Goal: Contribute content

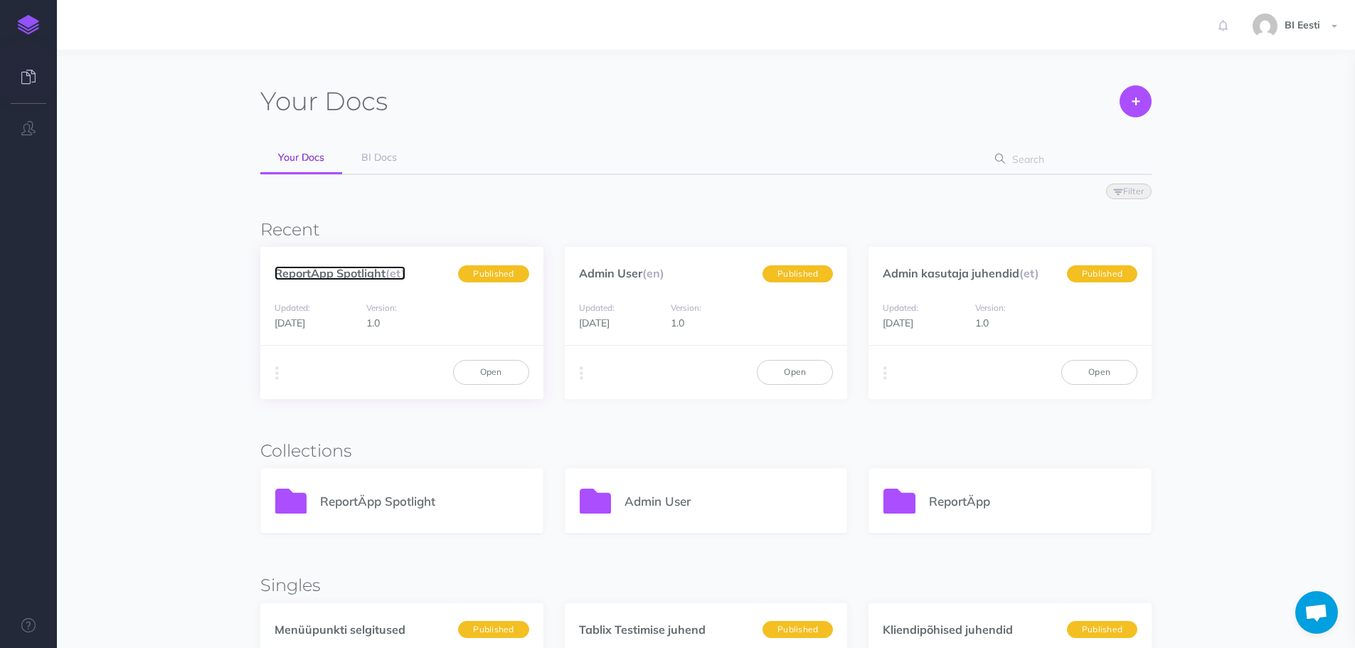
click at [380, 277] on link "ReportÄpp Spotlight (et)" at bounding box center [340, 273] width 131 height 14
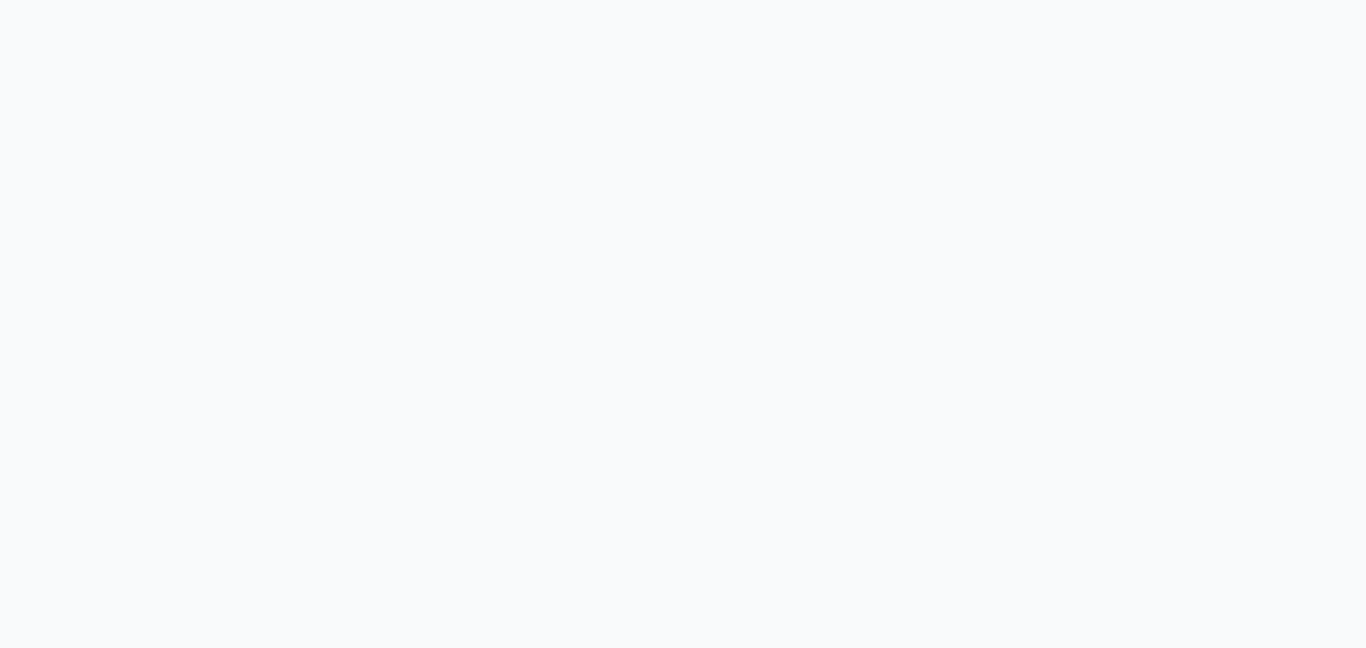
select select "et"
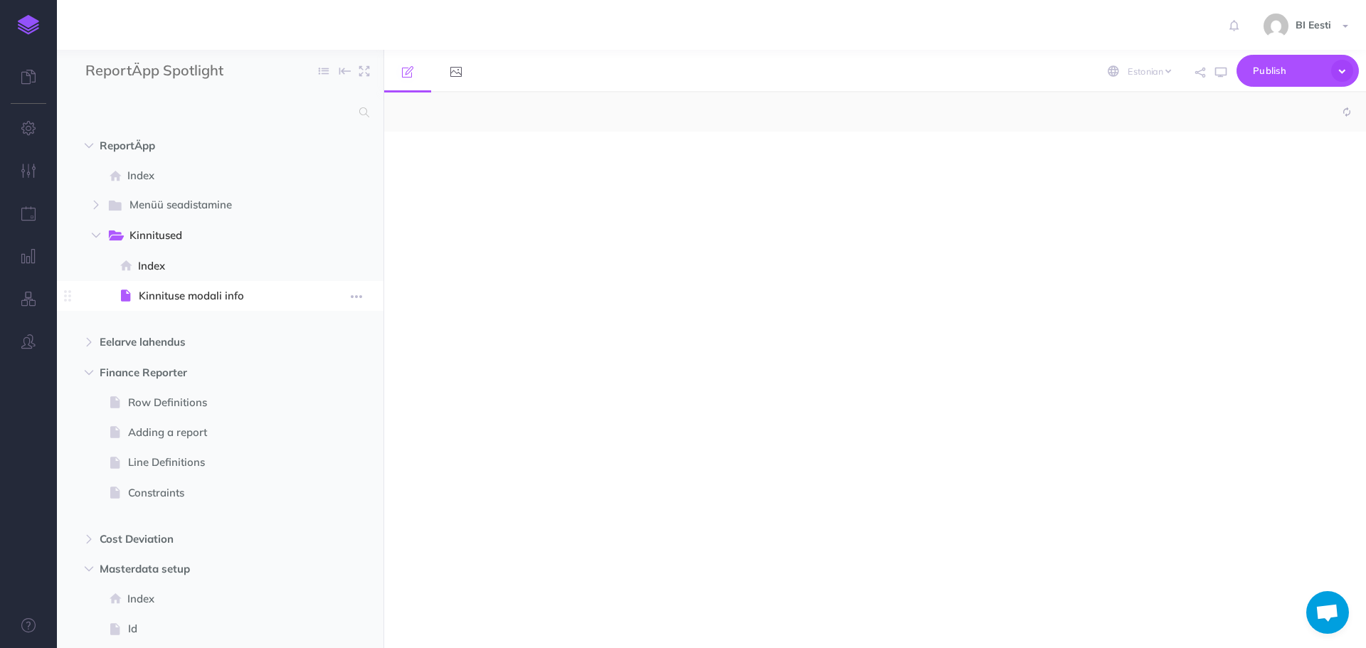
select select "null"
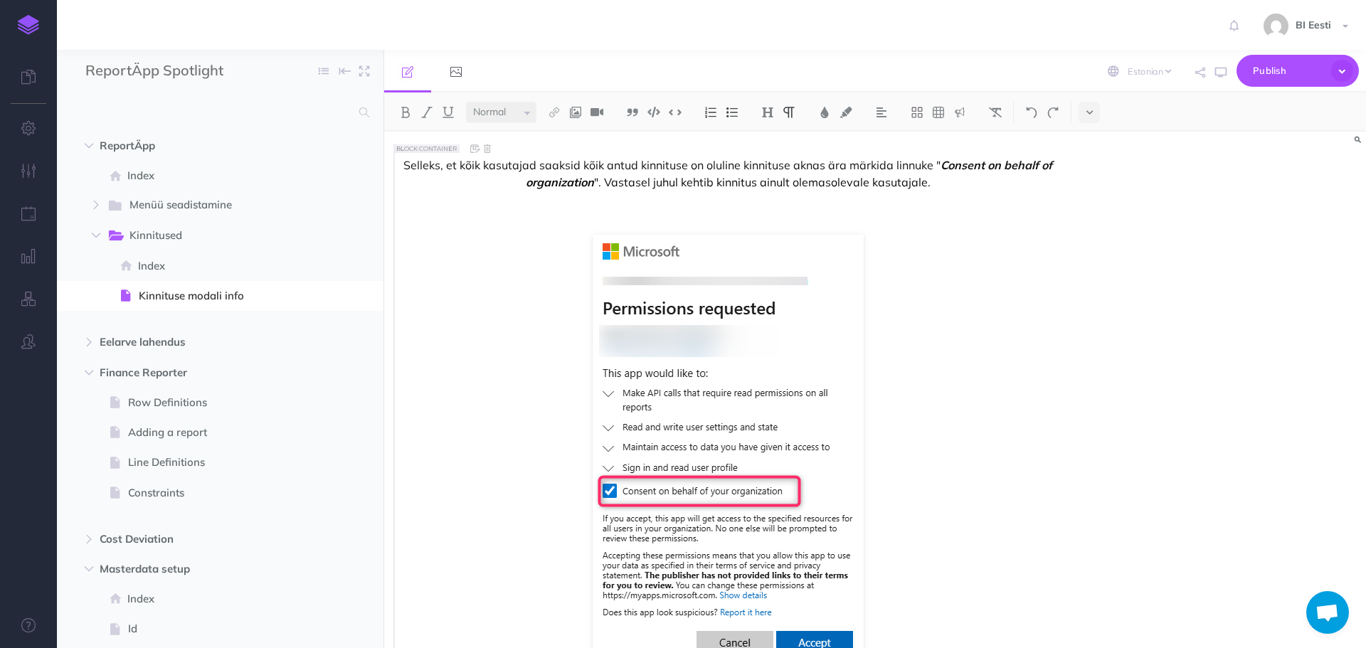
click at [401, 167] on div "Selleks, et kõik kasutajad saaksid kõik antud kinnituse on oluline kinnituse ak…" at bounding box center [723, 431] width 660 height 557
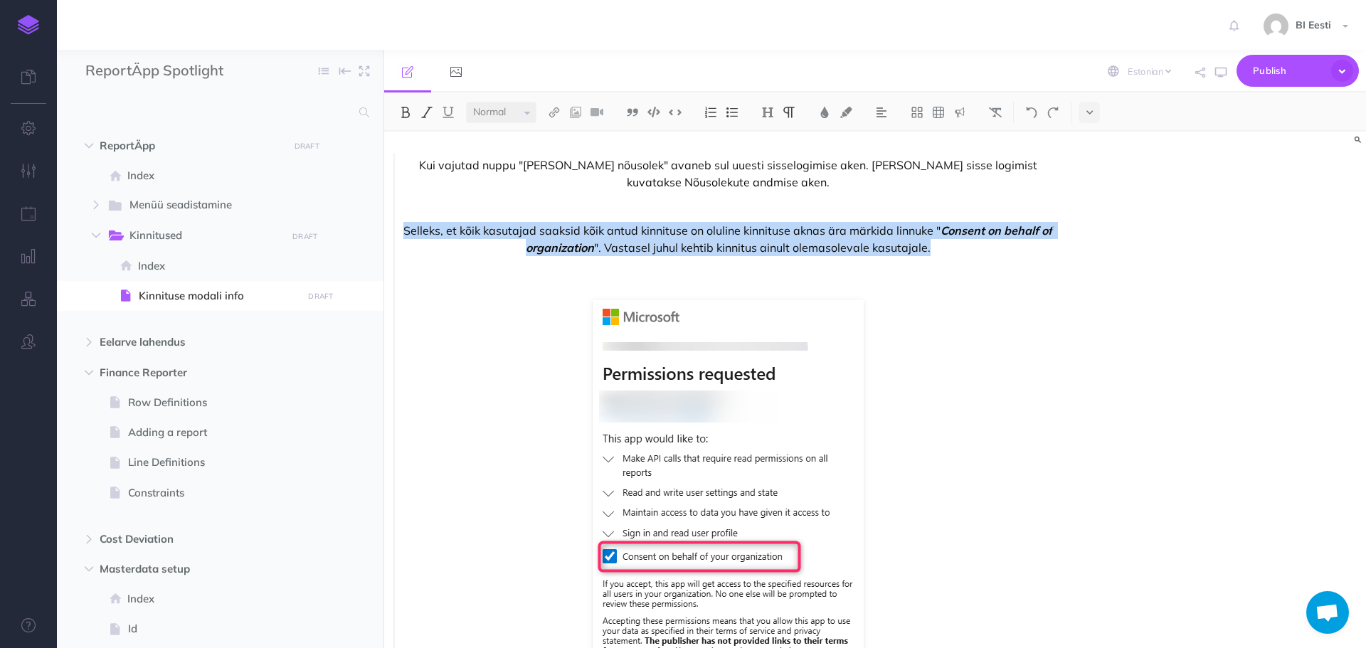
drag, startPoint x: 405, startPoint y: 234, endPoint x: 976, endPoint y: 258, distance: 571.0
click at [976, 258] on div "Kui vajutad nuppu "[PERSON_NAME] nõusolek" avaneb sul uuesti sisselogimise aken…" at bounding box center [723, 464] width 660 height 622
copy p "Selleks, et kõik kasutajad saaksid kõik antud kinnituse on oluline kinnituse ak…"
click at [579, 234] on p "Selleks, et kõik kasutajad saaksid kõik antud kinnituse on oluline kinnituse ak…" at bounding box center [728, 239] width 652 height 34
click at [406, 232] on p "Selleks, et kõik kasutajad saaksid kõik antud kinnituse on oluline kinnituse ak…" at bounding box center [728, 239] width 652 height 34
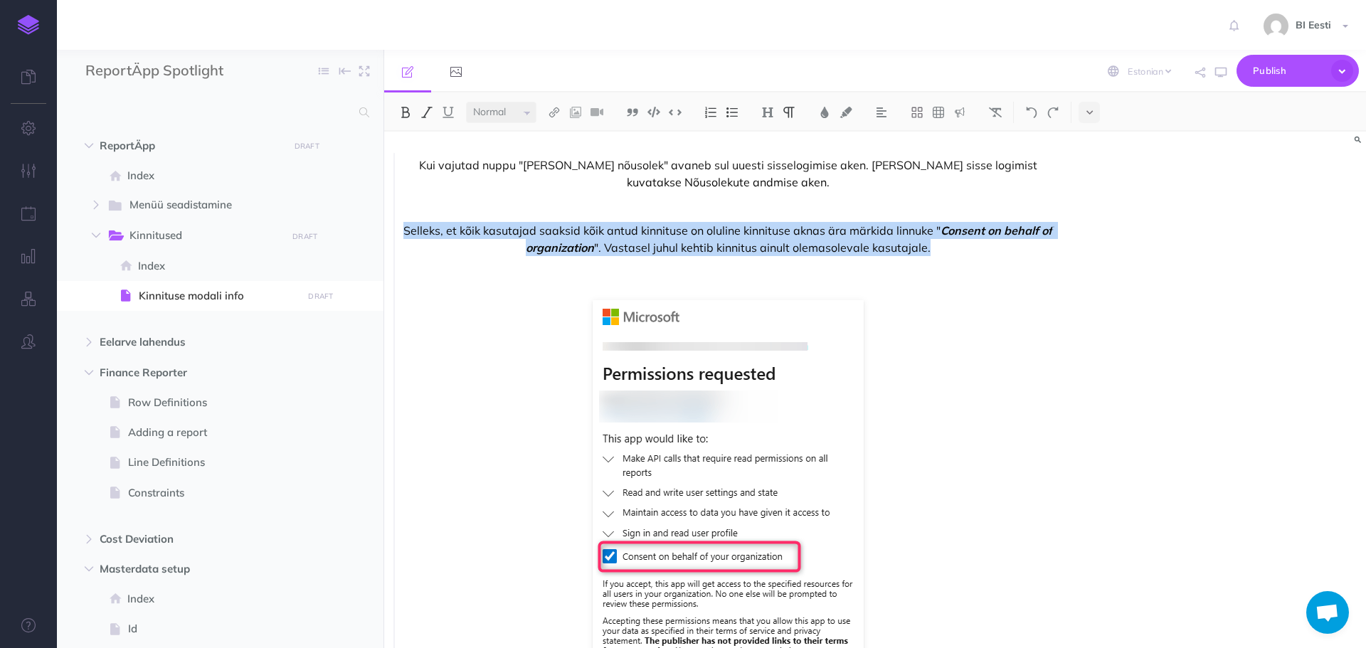
drag, startPoint x: 407, startPoint y: 233, endPoint x: 943, endPoint y: 241, distance: 536.4
click at [943, 241] on p "Selleks, et kõik kasutajad saaksid kõik antud kinnituse on oluline kinnituse ak…" at bounding box center [728, 239] width 652 height 34
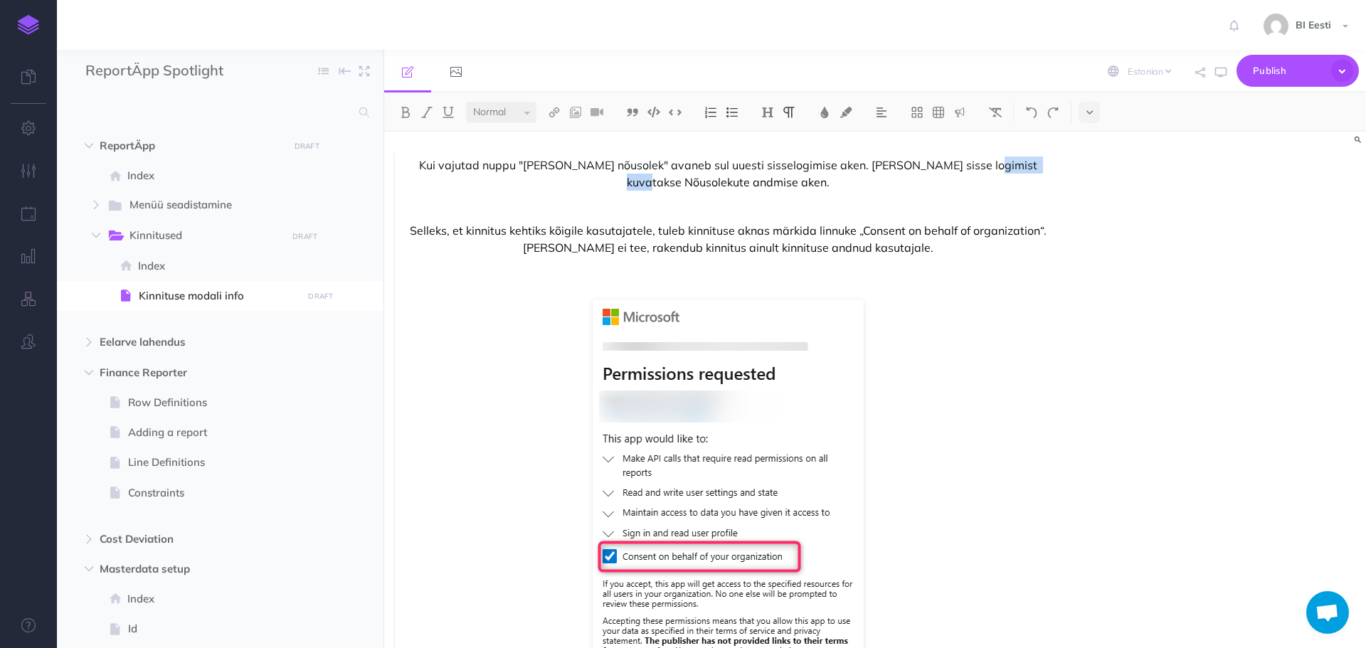
drag, startPoint x: 969, startPoint y: 170, endPoint x: 1032, endPoint y: 164, distance: 63.6
click at [1032, 164] on p "Kui vajutad nuppu "[PERSON_NAME] nõusolek" avaneb sul uuesti sisselogimise aken…" at bounding box center [728, 173] width 652 height 34
click at [979, 169] on p "Kui vajutad nuppu "[PERSON_NAME] nõusolek" avaneb sul uuesti sisselogimise aken…" at bounding box center [728, 173] width 652 height 34
click at [1300, 64] on span "Publish" at bounding box center [1288, 71] width 71 height 22
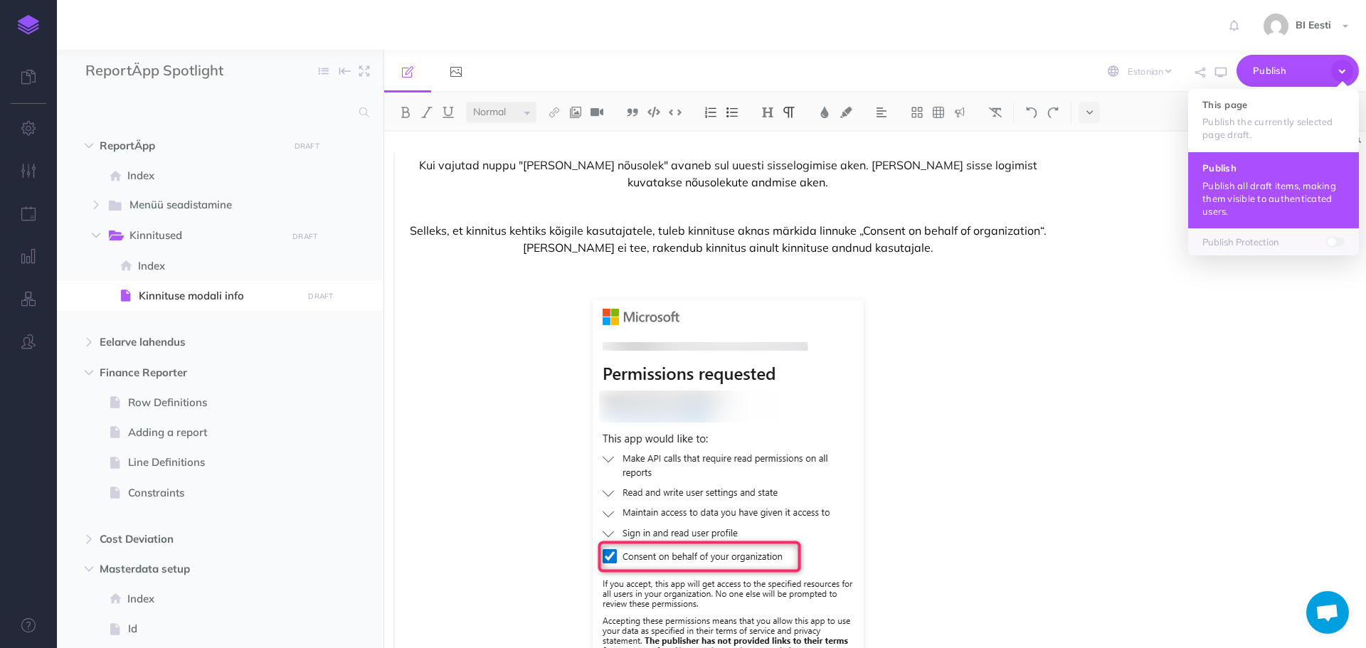
click at [1270, 201] on p "Publish all draft items, making them visible to authenticated users." at bounding box center [1273, 198] width 142 height 38
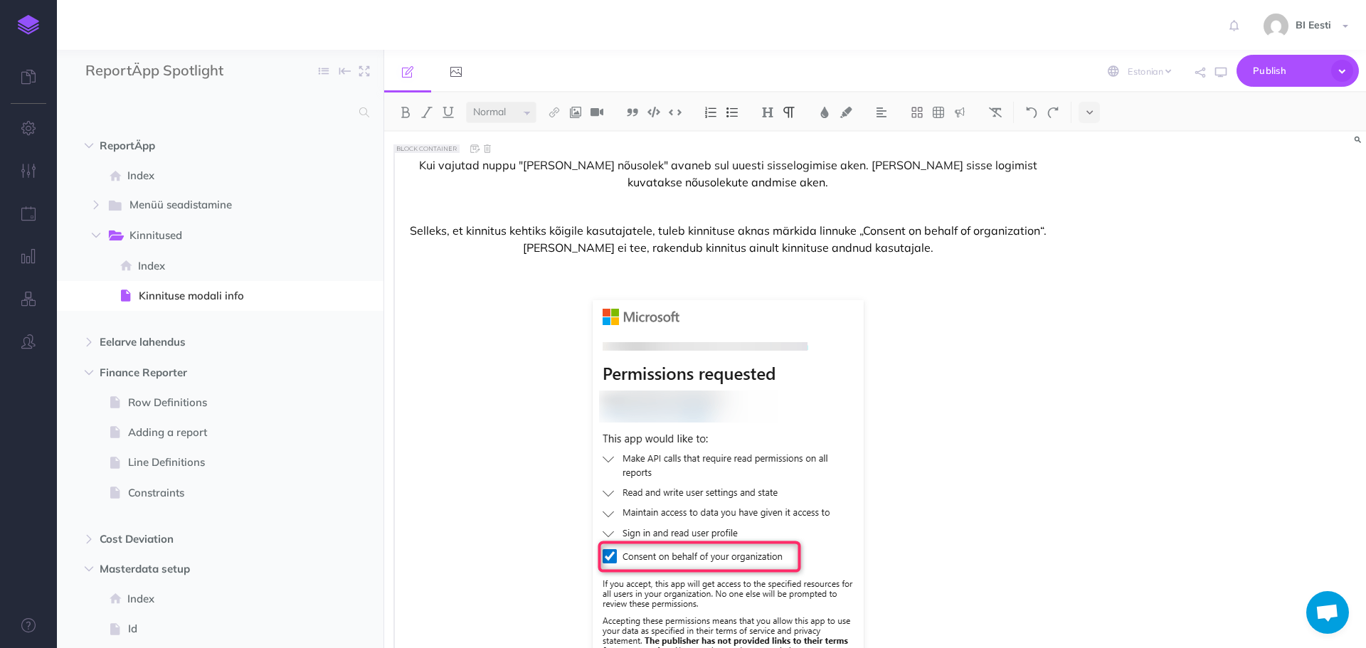
click at [911, 166] on p "Kui vajutad nuppu "[PERSON_NAME] nõusolek" avaneb sul uuesti sisselogimise aken…" at bounding box center [728, 173] width 652 height 34
click at [440, 216] on div "Kui vajutad nuppu "[PERSON_NAME] nõusolek" avaneb sul uuesti sisselogimise aken…" at bounding box center [723, 464] width 660 height 622
click at [812, 184] on p "Kui vajutad nuppu "[PERSON_NAME] nõusolek" avaneb sul uuesti sisselogimise aken…" at bounding box center [728, 173] width 652 height 34
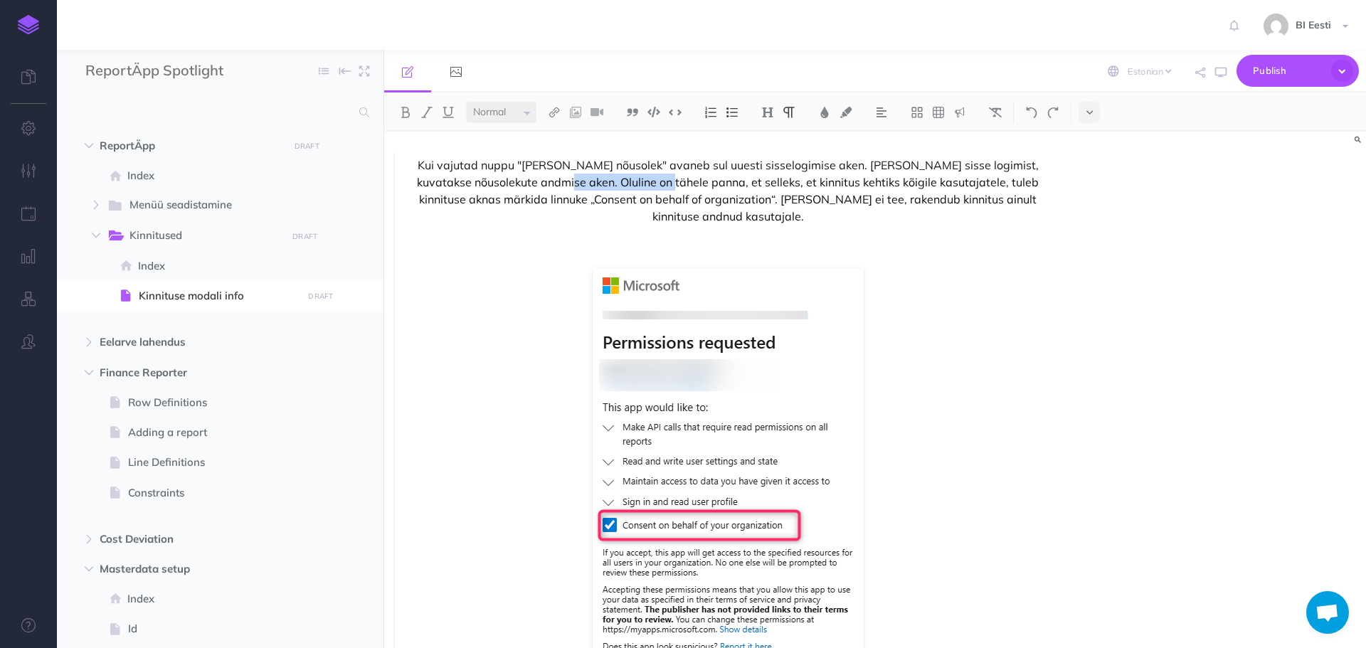
drag, startPoint x: 533, startPoint y: 182, endPoint x: 639, endPoint y: 180, distance: 105.3
click at [639, 180] on p "Kui vajutad nuppu "[PERSON_NAME] nõusolek" avaneb sul uuesti sisselogimise aken…" at bounding box center [728, 190] width 652 height 68
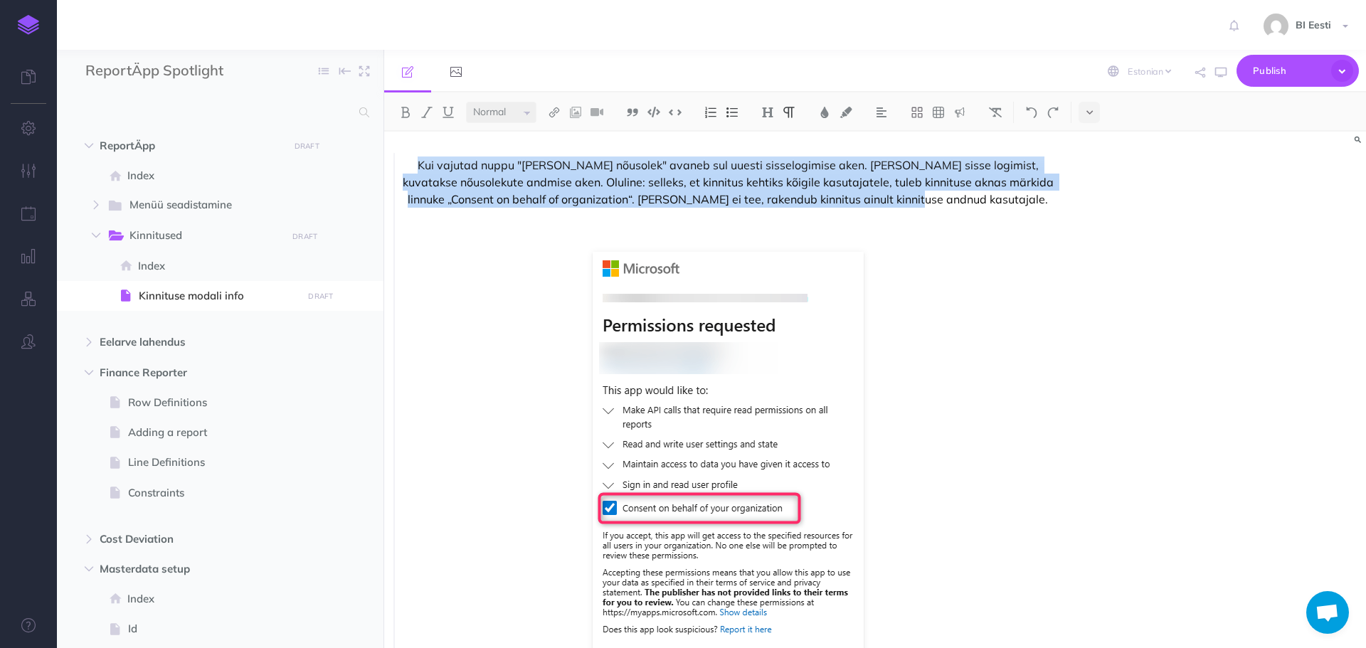
drag, startPoint x: 987, startPoint y: 203, endPoint x: 414, endPoint y: 166, distance: 573.8
click at [414, 166] on p "Kui vajutad nuppu "[PERSON_NAME] nõusolek" avaneb sul uuesti sisselogimise aken…" at bounding box center [728, 181] width 652 height 51
copy p "Kui vajutad nuppu "[PERSON_NAME] nõusolek" avaneb sul uuesti sisselogimise aken…"
click at [899, 178] on p "Kui vajutad nuppu "[PERSON_NAME] nõusolek" avaneb sul uuesti sisselogimise aken…" at bounding box center [728, 181] width 652 height 51
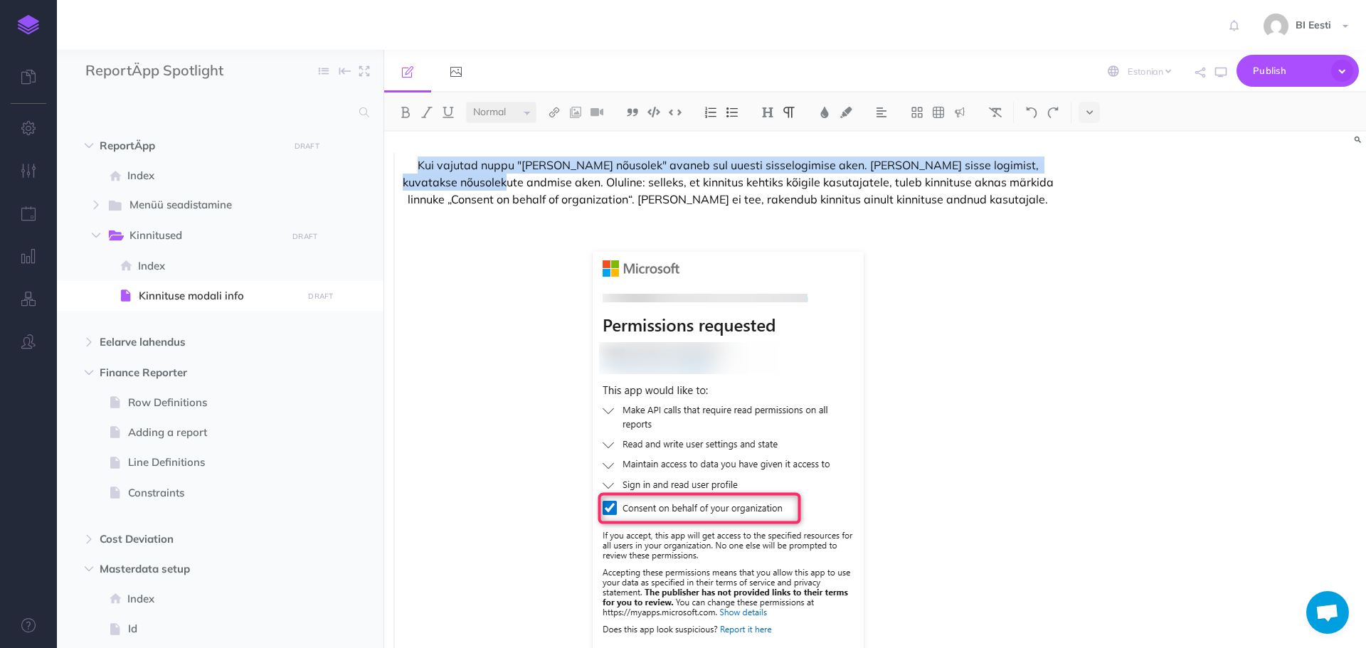
drag, startPoint x: 418, startPoint y: 167, endPoint x: 489, endPoint y: 181, distance: 72.5
click at [489, 181] on p "Kui vajutad nuppu "[PERSON_NAME] nõusolek" avaneb sul uuesti sisselogimise aken…" at bounding box center [728, 181] width 652 height 51
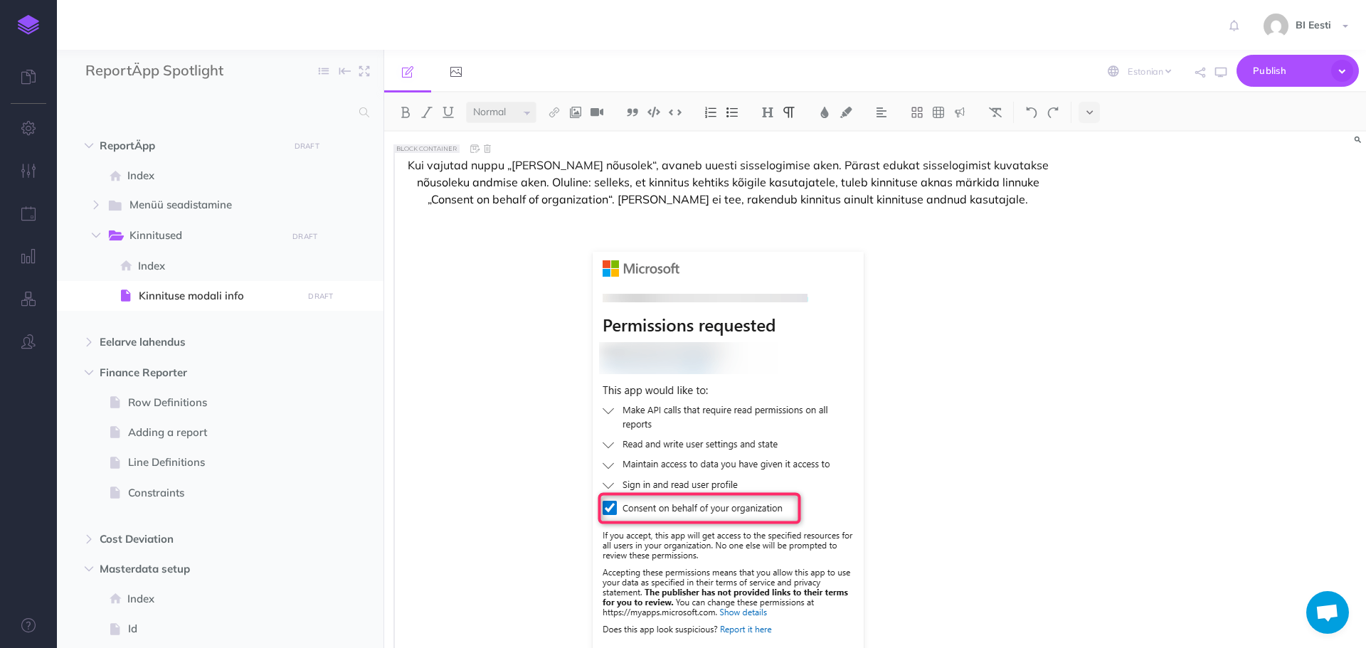
click at [496, 184] on p "Kui vajutad nuppu „[PERSON_NAME] nõusolek“, avaneb uuesti sisselogimise aken. P…" at bounding box center [728, 181] width 652 height 51
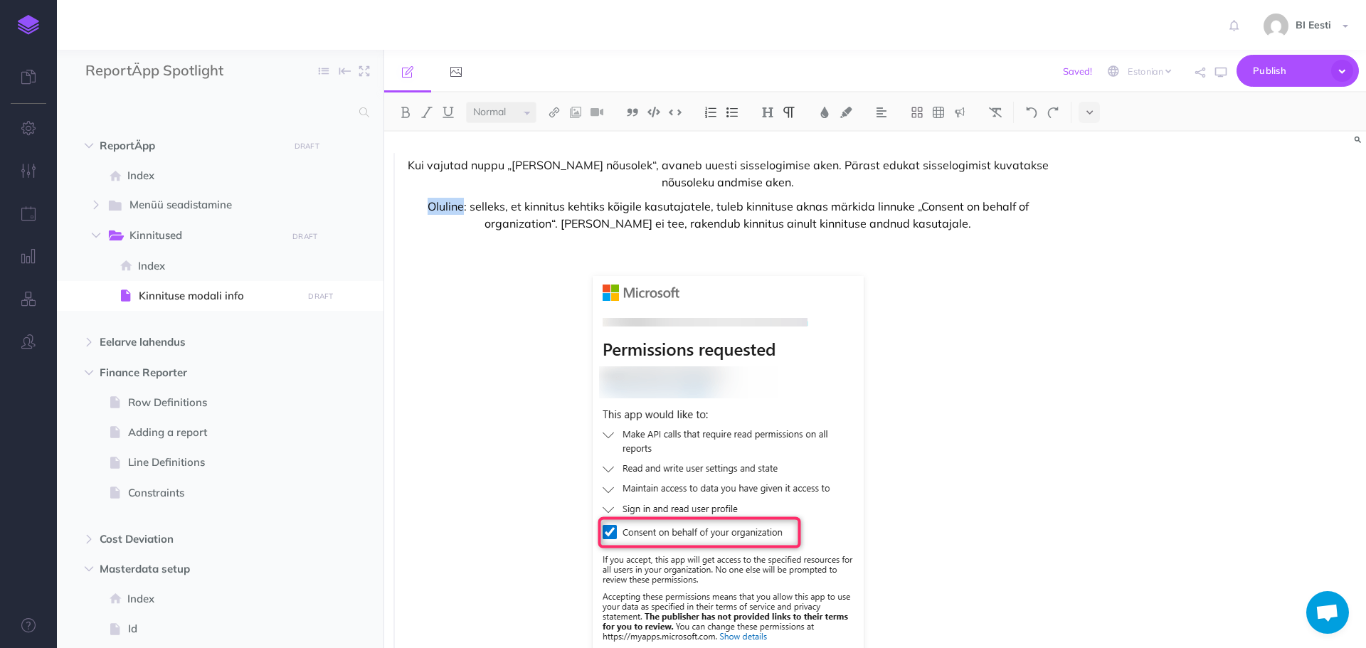
drag, startPoint x: 464, startPoint y: 210, endPoint x: 428, endPoint y: 205, distance: 35.9
click at [428, 205] on p "Oluline: selleks, et kinnitus kehtiks kõigile kasutajatele, tuleb kinnituse akn…" at bounding box center [728, 215] width 652 height 34
click at [406, 113] on img at bounding box center [405, 112] width 13 height 11
drag, startPoint x: 920, startPoint y: 207, endPoint x: 573, endPoint y: 218, distance: 348.0
click at [573, 218] on p "Oluline : selleks, et kinnitus kehtiks kõigile kasutajatele, tuleb kinnituse ak…" at bounding box center [728, 215] width 652 height 34
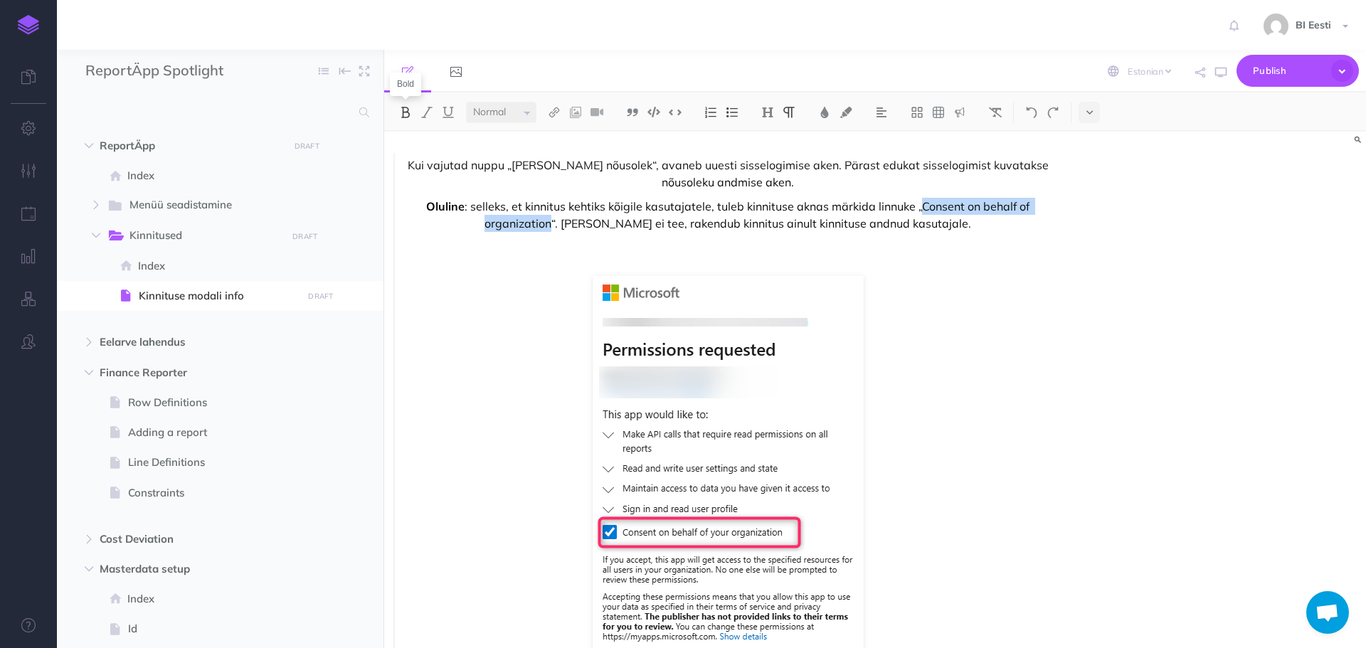
click at [403, 113] on img at bounding box center [405, 112] width 13 height 11
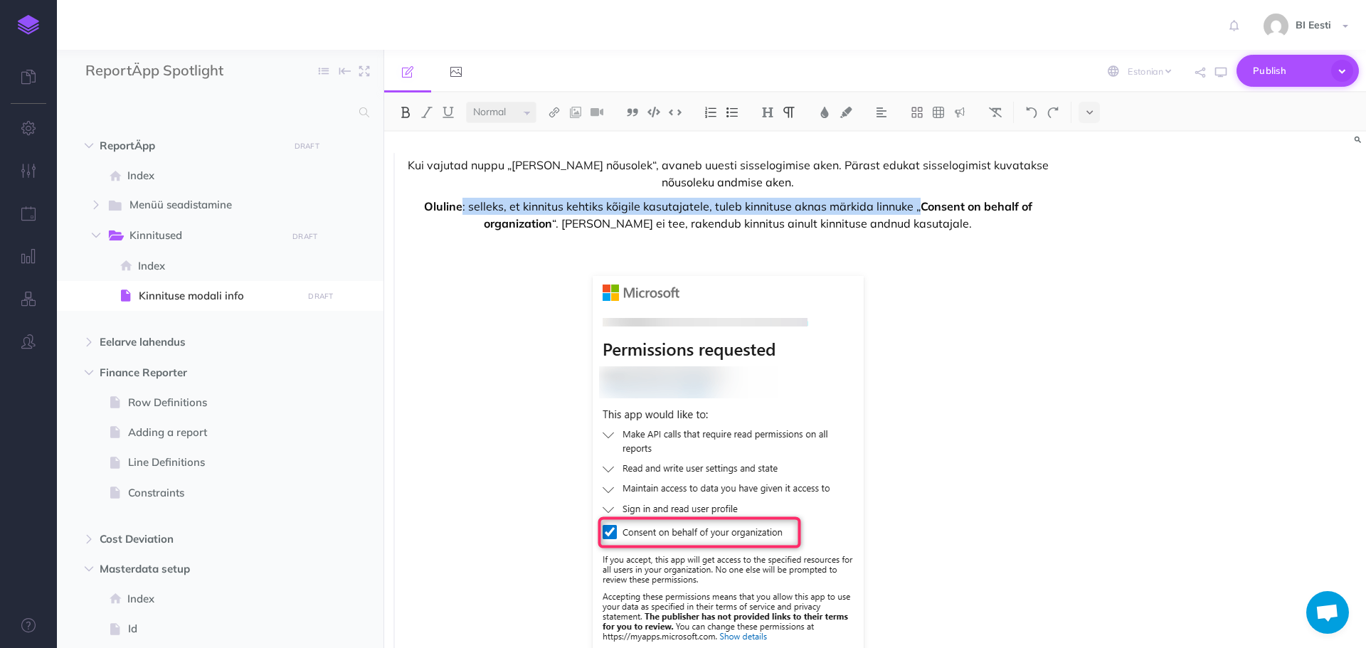
click at [1292, 64] on span "Publish" at bounding box center [1288, 71] width 71 height 22
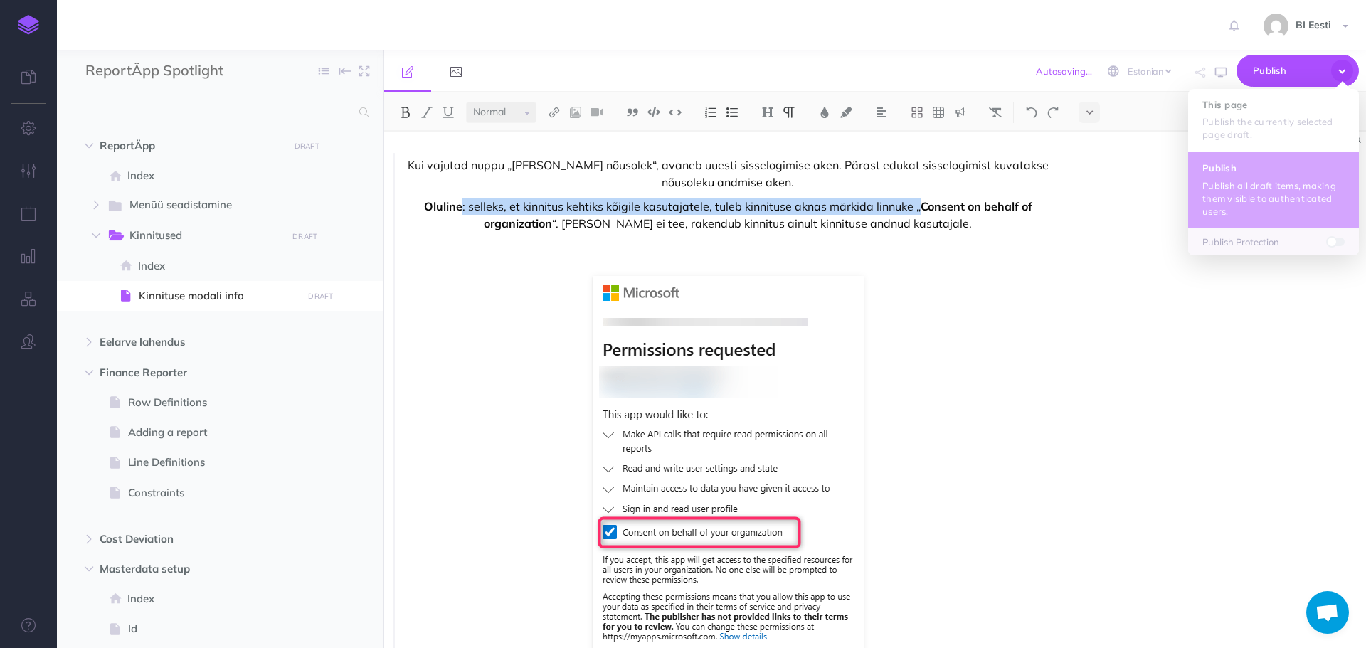
click at [1278, 183] on p "Publish all draft items, making them visible to authenticated users." at bounding box center [1273, 198] width 142 height 38
